Goal: Task Accomplishment & Management: Use online tool/utility

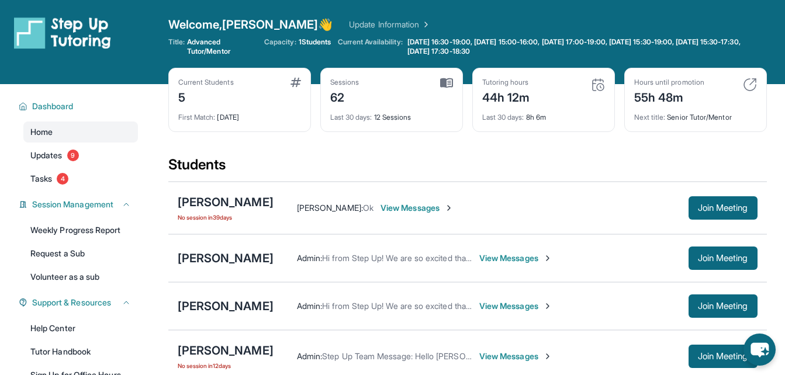
click at [389, 141] on div "Current Students 5 First Match : 1 month ago Sessions 62 Last 30 days : 12 Sess…" at bounding box center [467, 112] width 599 height 88
click at [331, 162] on div "Students" at bounding box center [467, 169] width 599 height 26
click at [713, 205] on span "Join Meeting" at bounding box center [723, 208] width 50 height 7
click at [698, 212] on span "Join Meeting" at bounding box center [723, 208] width 50 height 7
click at [381, 156] on div "Students" at bounding box center [467, 169] width 599 height 26
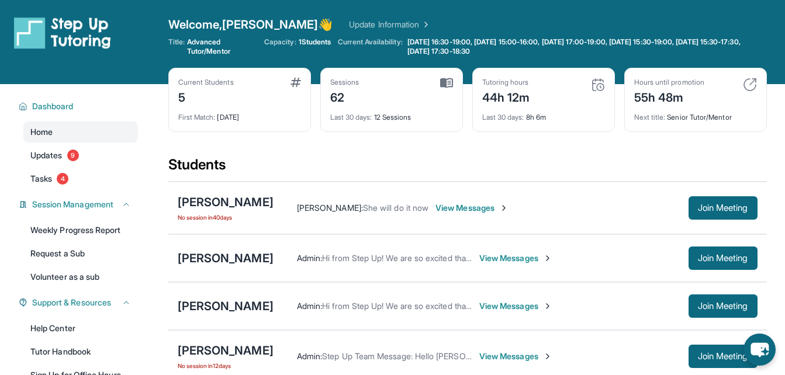
click at [360, 157] on div "Students" at bounding box center [467, 169] width 599 height 26
click at [337, 155] on div "Current Students 5 First Match : [DATE] Sessions 62 Last 30 days : 12 Sessions …" at bounding box center [467, 112] width 599 height 88
click at [326, 153] on div "Current Students 5 First Match : [DATE] Sessions 62 Last 30 days : 12 Sessions …" at bounding box center [467, 112] width 599 height 88
click at [300, 154] on div "Current Students 5 First Match : [DATE] Sessions 62 Last 30 days : 12 Sessions …" at bounding box center [467, 112] width 599 height 88
click at [365, 99] on div "Sessions 62" at bounding box center [391, 92] width 123 height 28
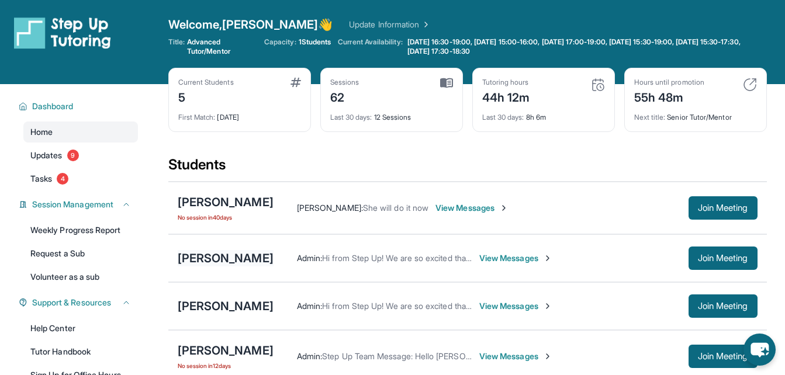
click at [193, 258] on div "[PERSON_NAME]" at bounding box center [226, 258] width 96 height 16
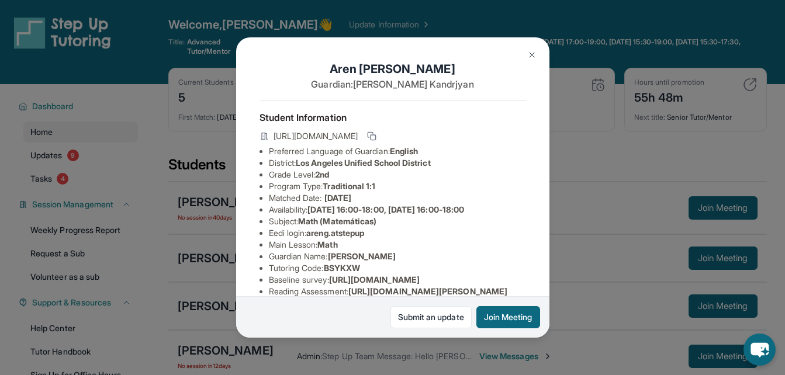
click at [535, 150] on div "[PERSON_NAME] Guardian: [PERSON_NAME] Student Information [URL][DOMAIN_NAME] Pr…" at bounding box center [392, 187] width 313 height 301
click at [588, 186] on div "[PERSON_NAME] Guardian: [PERSON_NAME] Student Information [URL][DOMAIN_NAME] Pr…" at bounding box center [392, 187] width 785 height 375
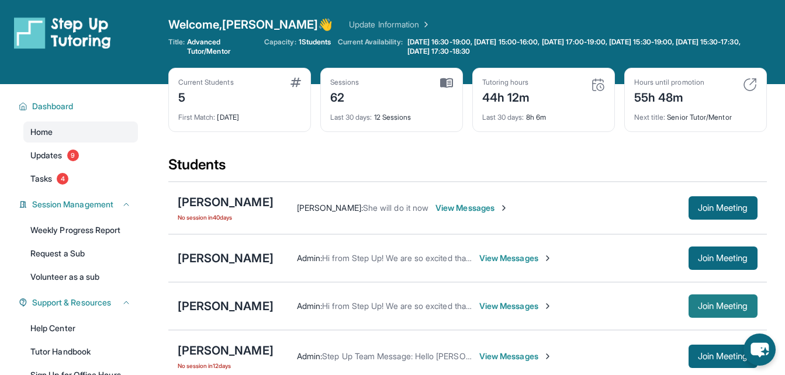
click at [699, 313] on button "Join Meeting" at bounding box center [723, 306] width 69 height 23
click at [707, 250] on button "Join Meeting" at bounding box center [723, 258] width 69 height 23
click at [695, 299] on button "Join Meeting" at bounding box center [723, 306] width 69 height 23
